Goal: Task Accomplishment & Management: Manage account settings

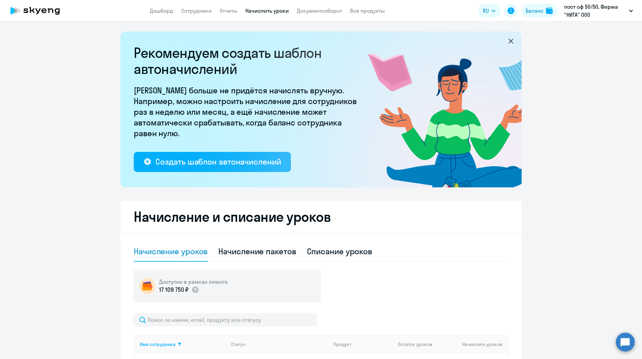
select select "10"
click at [533, 13] on div "Баланс" at bounding box center [534, 11] width 18 height 8
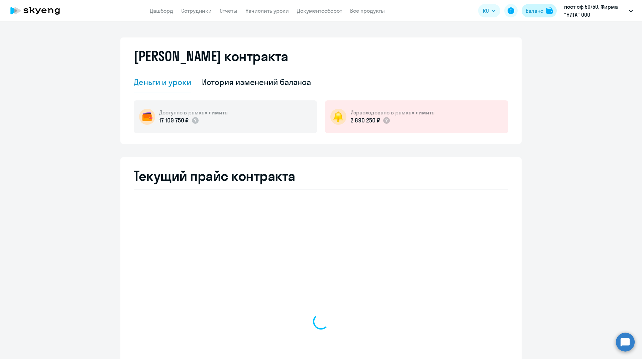
select select "english_adult_not_native_speaker"
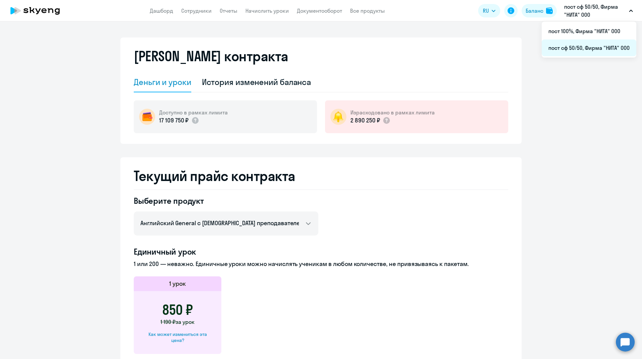
click at [585, 48] on li "пост сф 50/50, Фирма "НИТА" ООО" at bounding box center [588, 47] width 95 height 17
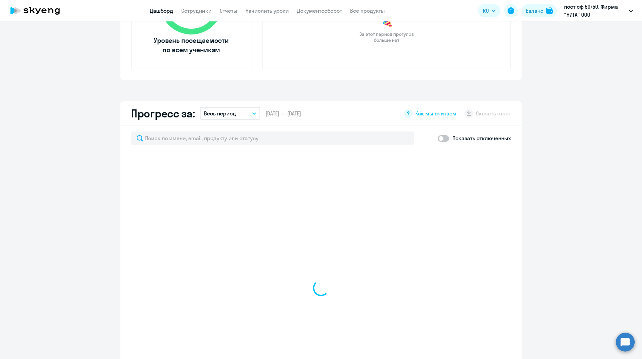
scroll to position [334, 0]
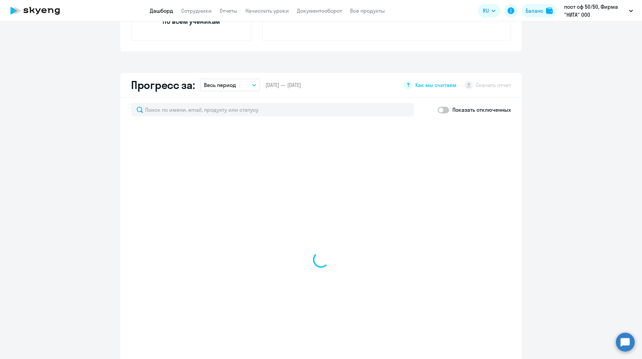
select select "30"
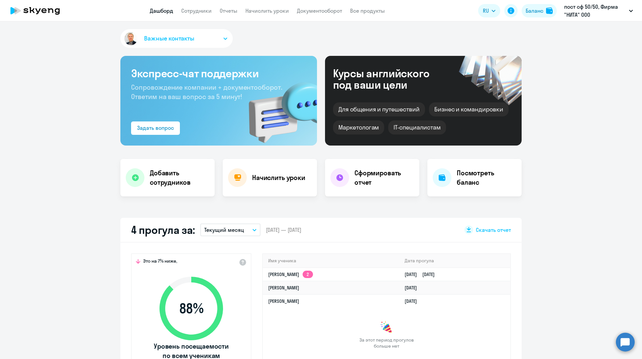
scroll to position [0, 0]
click at [252, 180] on h4 "Начислить уроки" at bounding box center [278, 177] width 53 height 9
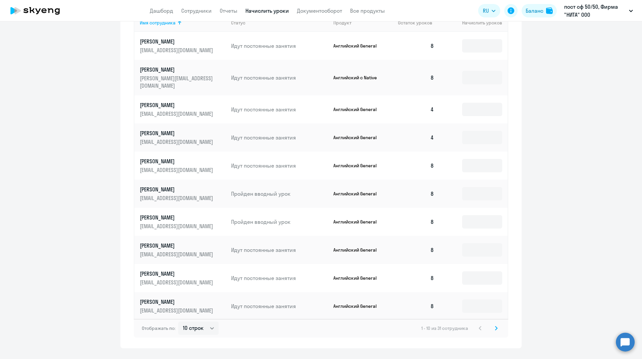
scroll to position [331, 0]
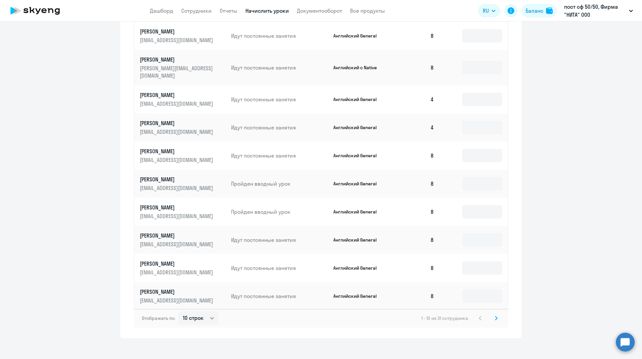
click at [495, 316] on icon at bounding box center [496, 318] width 2 height 4
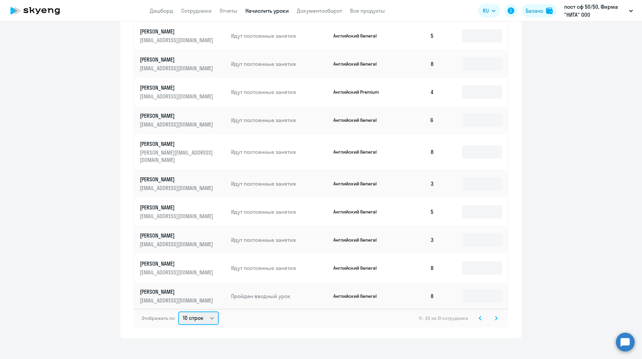
click at [209, 313] on select "10 строк 30 строк 50 строк" at bounding box center [198, 317] width 40 height 13
select select "50"
click at [178, 311] on select "10 строк 30 строк 50 строк" at bounding box center [198, 317] width 40 height 13
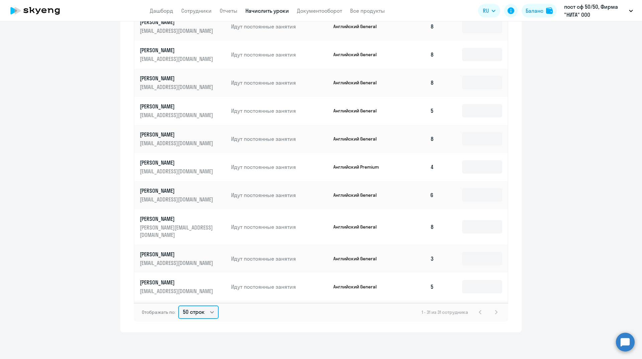
scroll to position [149, 0]
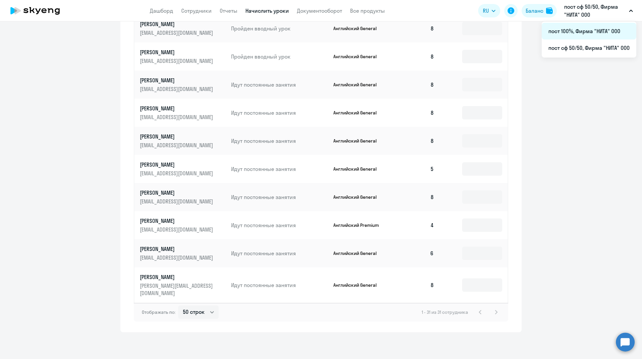
click at [588, 34] on li "пост 100%, Фирма "НИТА" ООО" at bounding box center [588, 31] width 95 height 17
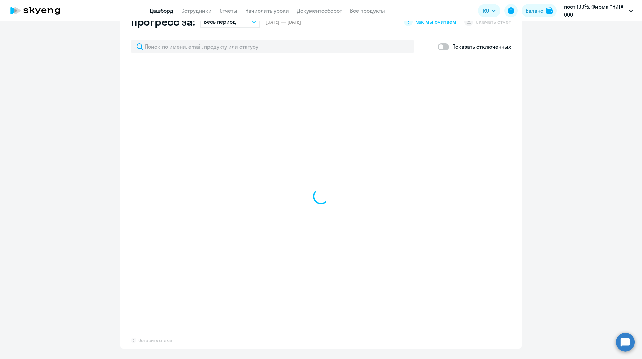
scroll to position [398, 0]
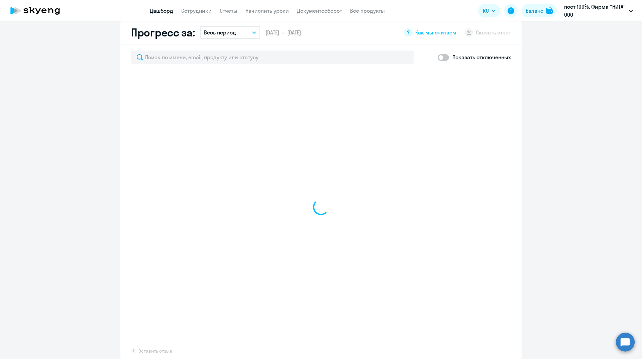
select select "30"
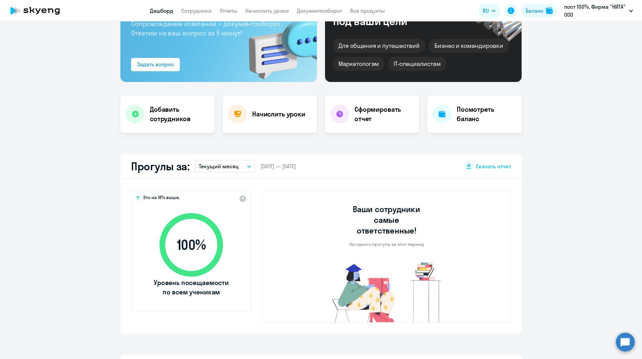
scroll to position [0, 0]
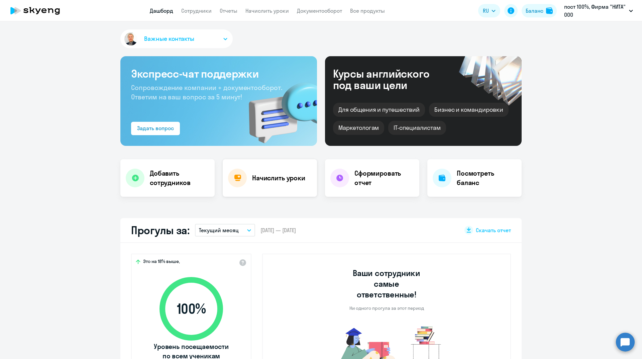
click at [264, 178] on h4 "Начислить уроки" at bounding box center [278, 177] width 53 height 9
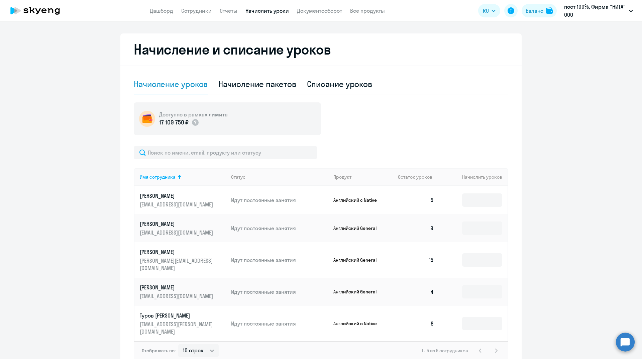
scroll to position [191, 0]
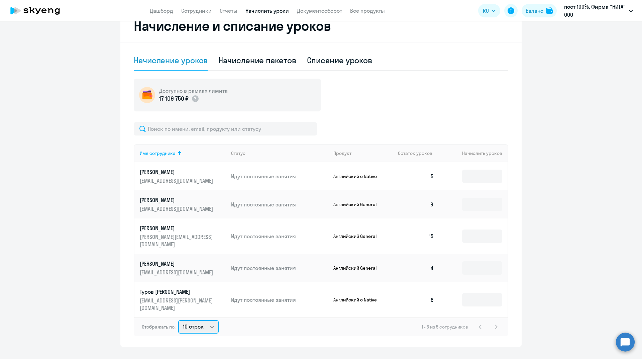
click at [207, 320] on select "10 строк 30 строк 50 строк" at bounding box center [198, 326] width 40 height 13
select select "30"
click at [178, 320] on select "10 строк 30 строк 50 строк" at bounding box center [198, 326] width 40 height 13
